Goal: Task Accomplishment & Management: Use online tool/utility

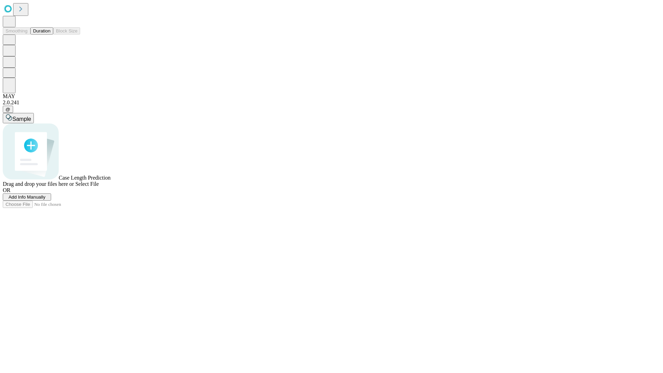
click at [50, 35] on button "Duration" at bounding box center [41, 30] width 23 height 7
click at [46, 200] on span "Add Info Manually" at bounding box center [27, 197] width 37 height 5
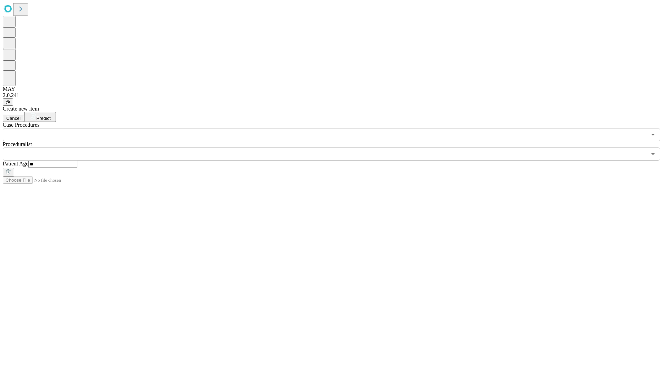
type input "**"
click at [337, 148] on input "text" at bounding box center [325, 154] width 644 height 13
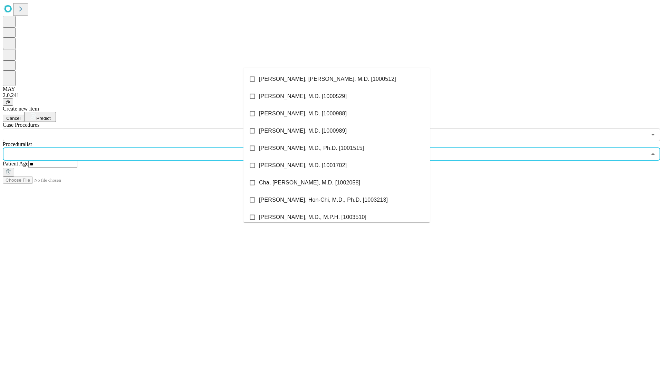
click at [337, 79] on li "[PERSON_NAME], [PERSON_NAME], M.D. [1000512]" at bounding box center [337, 78] width 187 height 17
click at [145, 128] on input "text" at bounding box center [325, 134] width 644 height 13
